Goal: Book appointment/travel/reservation

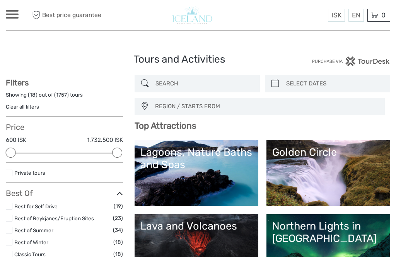
select select
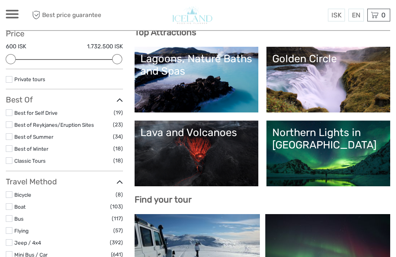
scroll to position [96, 0]
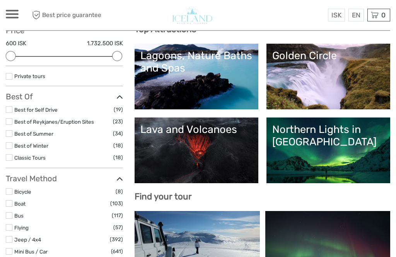
click at [8, 147] on label at bounding box center [9, 146] width 7 height 7
click at [0, 0] on input "checkbox" at bounding box center [0, 0] width 0 height 0
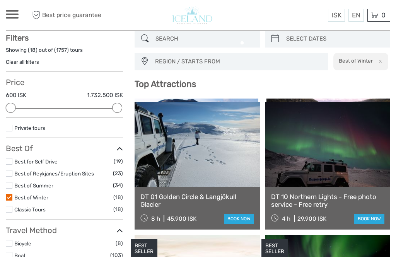
scroll to position [44, 0]
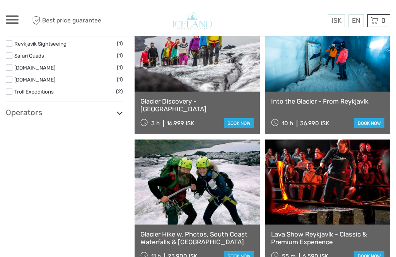
scroll to position [646, 0]
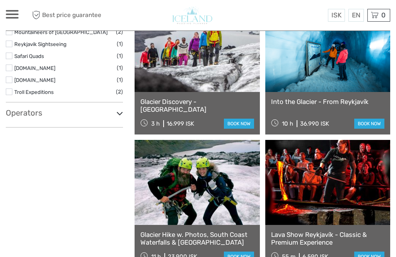
click at [355, 183] on link at bounding box center [327, 182] width 125 height 85
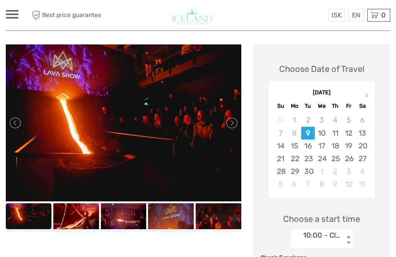
scroll to position [84, 0]
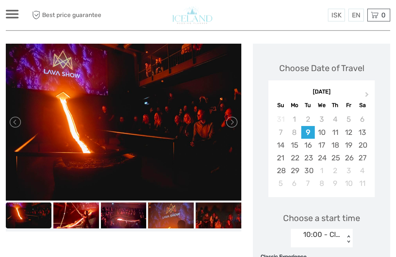
click at [231, 119] on link at bounding box center [231, 122] width 12 height 12
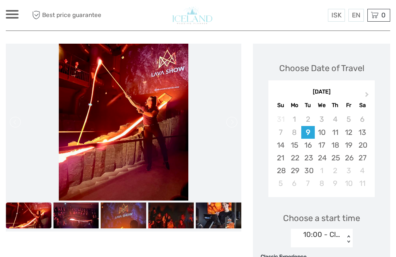
click at [232, 118] on link at bounding box center [231, 122] width 12 height 12
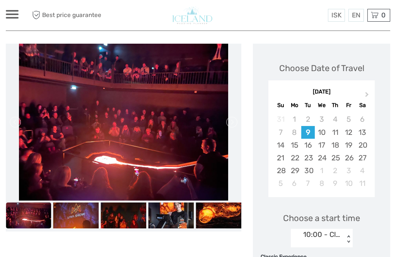
click at [233, 123] on link at bounding box center [231, 122] width 12 height 12
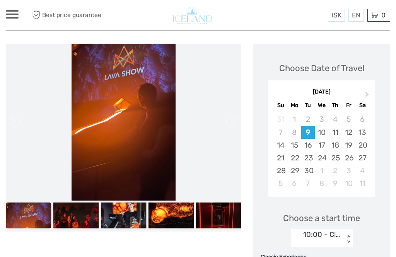
click at [178, 217] on img at bounding box center [171, 216] width 46 height 26
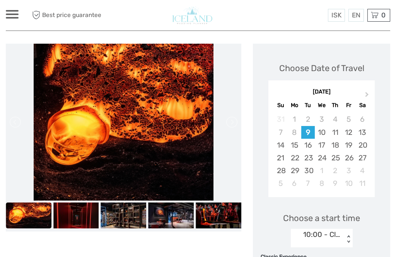
click at [179, 223] on img at bounding box center [171, 216] width 46 height 26
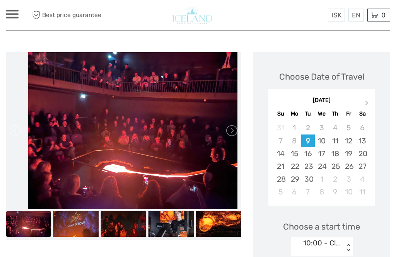
scroll to position [73, 0]
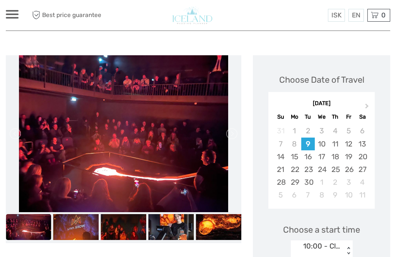
click at [178, 233] on img at bounding box center [171, 227] width 46 height 26
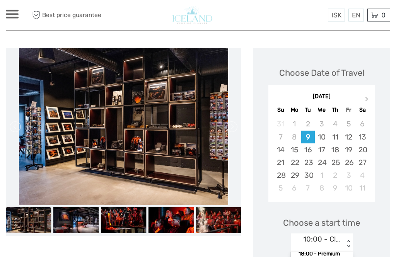
scroll to position [80, 0]
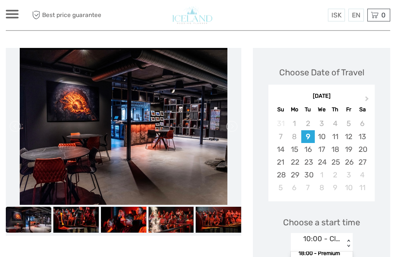
click at [365, 95] on button "Next Month" at bounding box center [368, 101] width 12 height 12
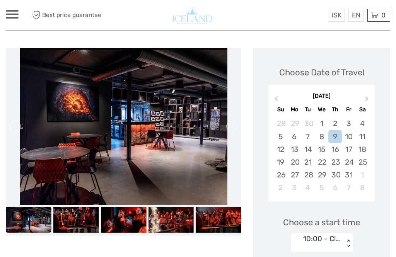
click at [367, 96] on button "Next Month" at bounding box center [368, 100] width 12 height 12
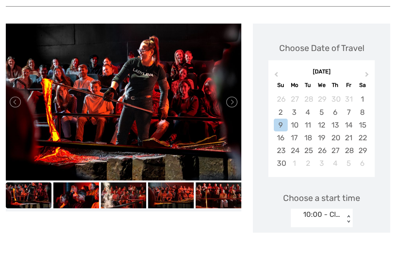
scroll to position [105, 0]
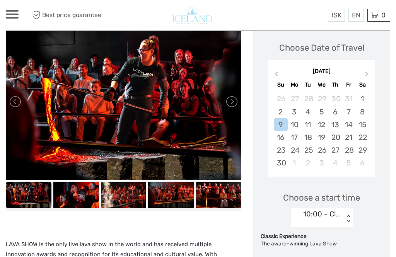
click at [13, 17] on span at bounding box center [12, 18] width 13 height 2
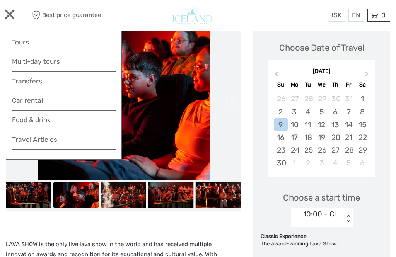
click at [25, 97] on link "Car rental" at bounding box center [64, 100] width 104 height 11
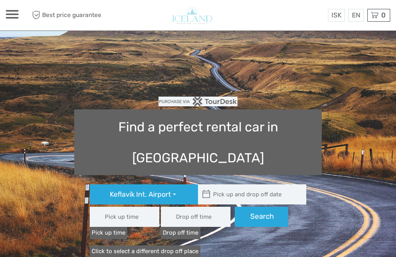
type input "08:00"
click at [10, 16] on div at bounding box center [12, 14] width 13 height 9
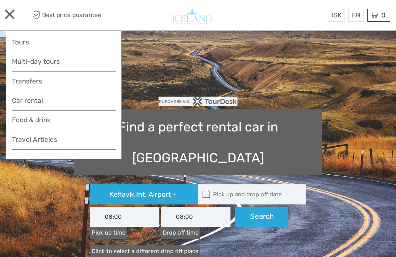
click at [31, 137] on link "Travel Articles" at bounding box center [64, 141] width 104 height 15
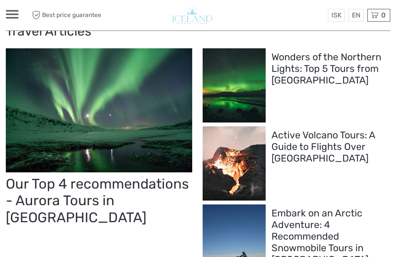
scroll to position [34, 0]
click at [332, 64] on h2 "Wonders of the Northern Lights: Top 5 Tours from Reykjavik" at bounding box center [329, 69] width 114 height 35
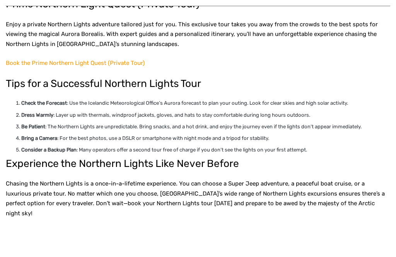
scroll to position [1438, 0]
